Goal: Task Accomplishment & Management: Use online tool/utility

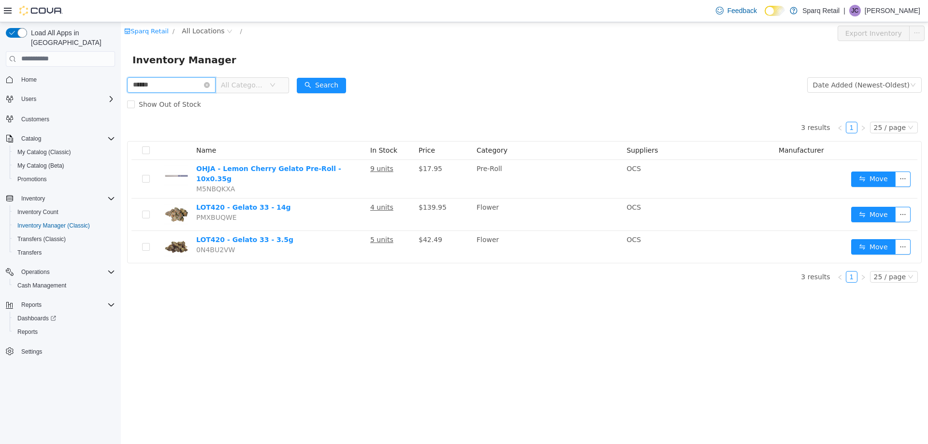
click at [192, 84] on input "******" at bounding box center [171, 84] width 88 height 15
type input "********"
click at [328, 82] on button "Search" at bounding box center [321, 84] width 49 height 15
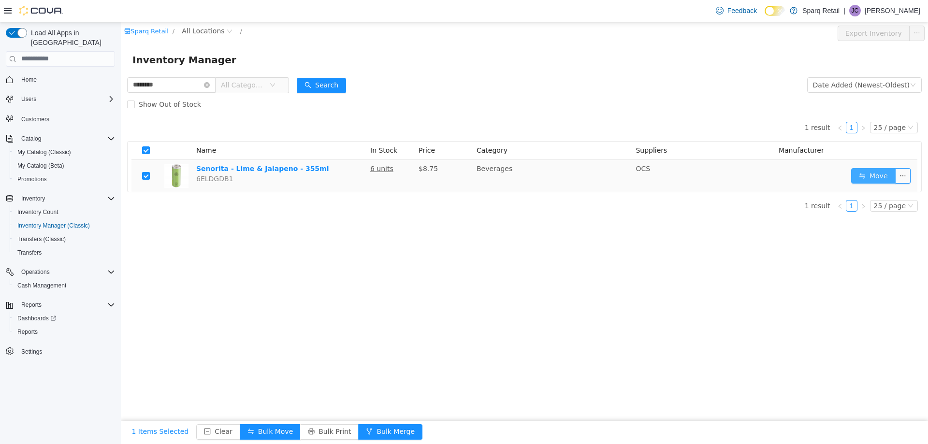
click at [880, 179] on button "Move" at bounding box center [873, 175] width 44 height 15
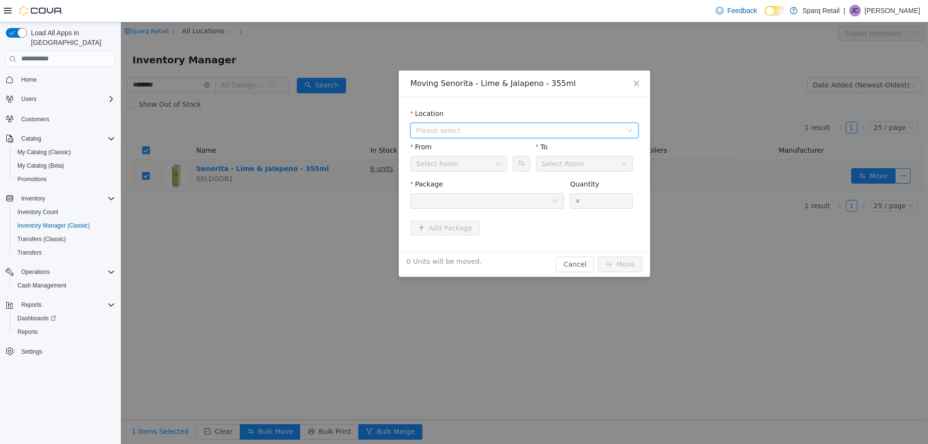
click at [533, 123] on span "Please select" at bounding box center [521, 130] width 210 height 15
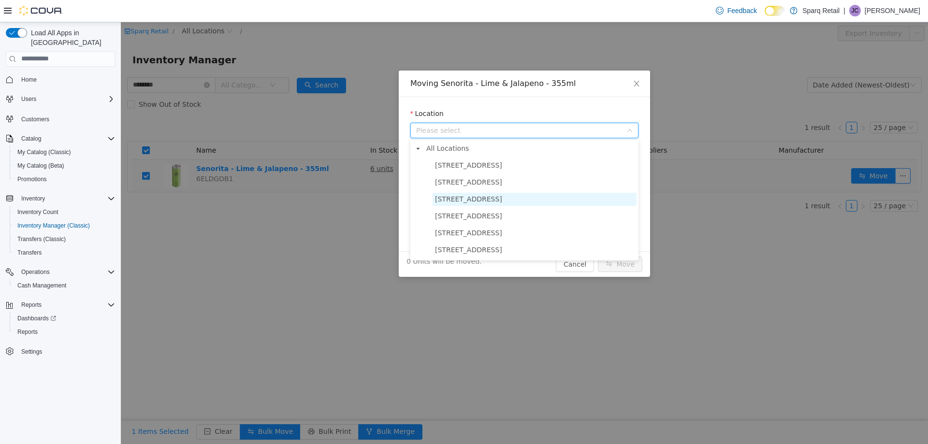
click at [495, 205] on span "[STREET_ADDRESS]" at bounding box center [535, 198] width 204 height 13
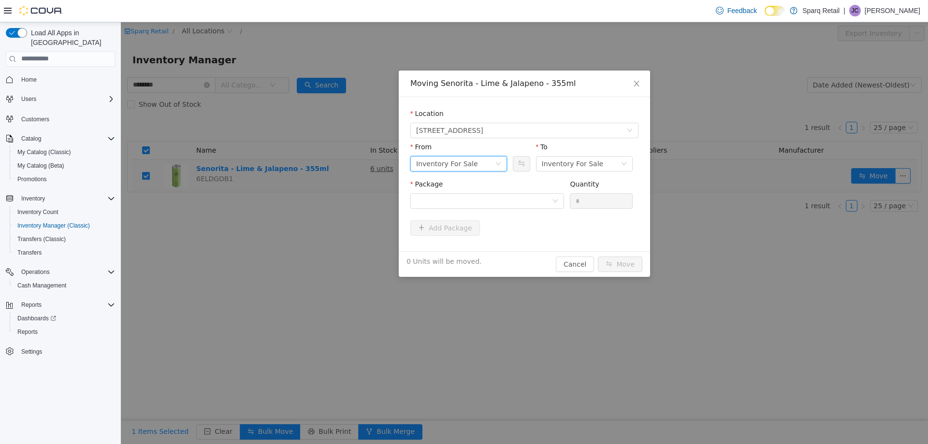
click at [494, 165] on div "Inventory For Sale" at bounding box center [455, 163] width 79 height 15
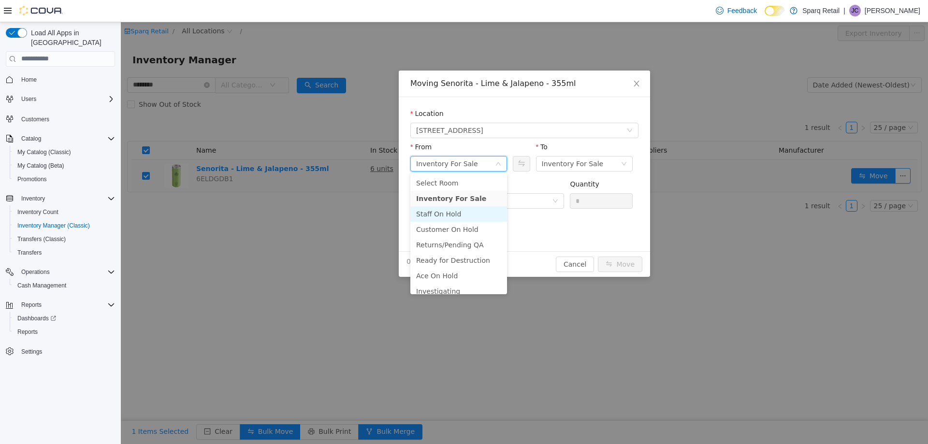
click at [471, 217] on li "Staff On Hold" at bounding box center [458, 213] width 97 height 15
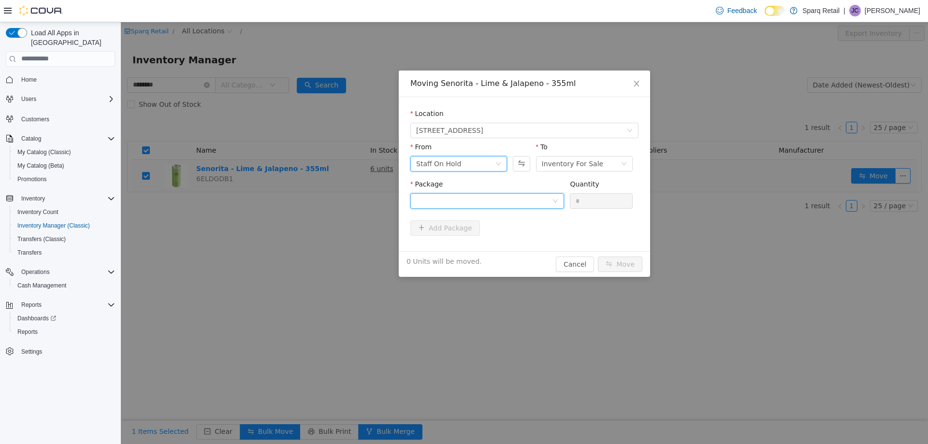
click at [518, 203] on div at bounding box center [484, 200] width 136 height 15
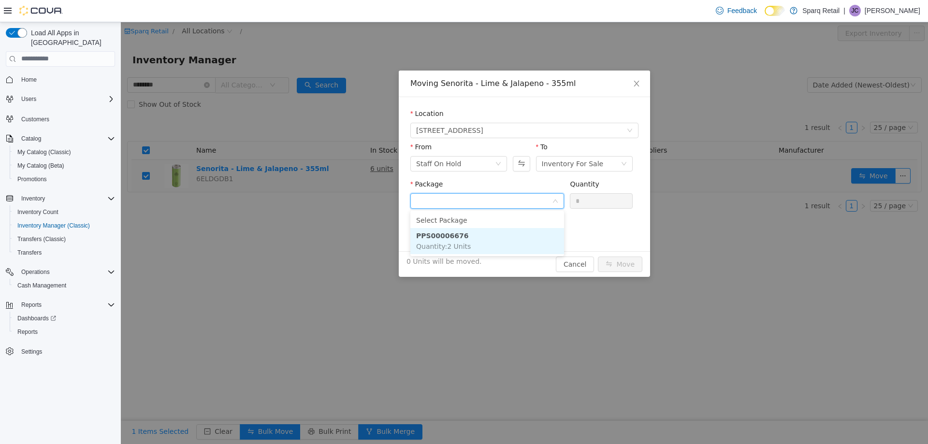
click at [503, 240] on li "PPS00006676 Quantity : 2 Units" at bounding box center [487, 241] width 154 height 26
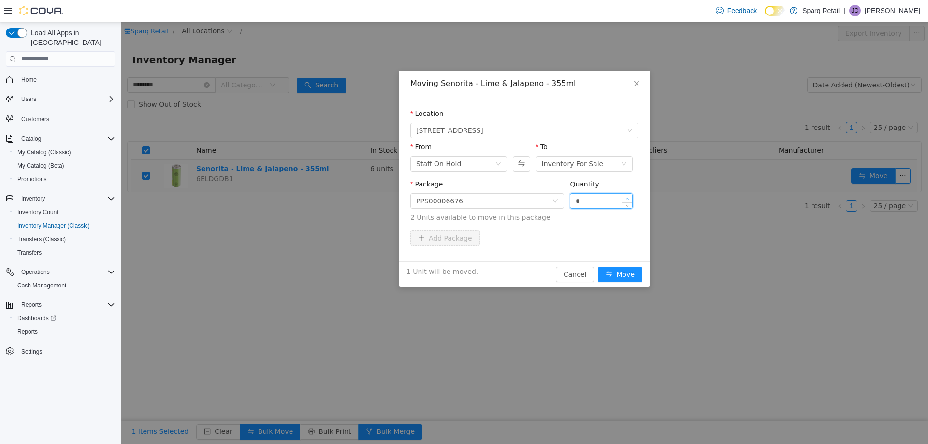
click at [626, 197] on icon "icon: up" at bounding box center [626, 198] width 3 height 3
type input "*"
click at [626, 197] on icon "icon: up" at bounding box center [626, 198] width 3 height 3
click at [613, 266] on button "Move" at bounding box center [620, 273] width 44 height 15
